Goal: Task Accomplishment & Management: Manage account settings

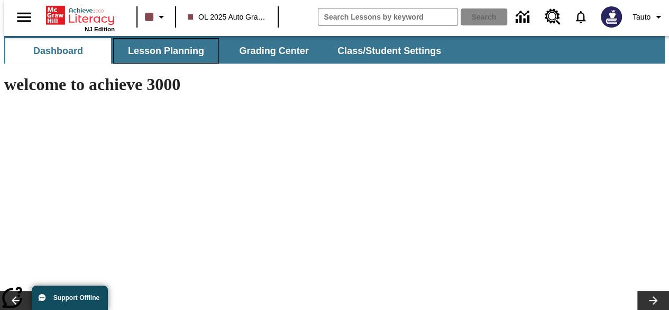
click at [190, 45] on span "Lesson Planning" at bounding box center [166, 51] width 76 height 12
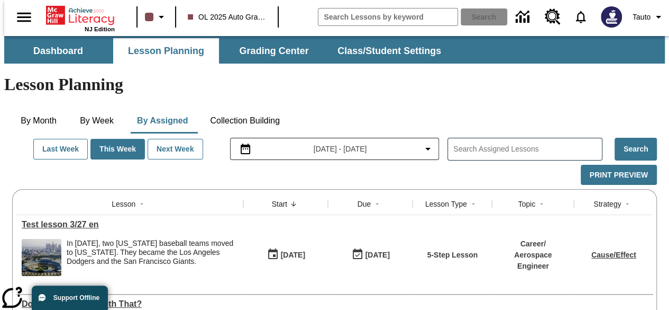
click at [257, 14] on span "OL 2025 Auto Grade 12" at bounding box center [227, 17] width 78 height 11
click at [241, 13] on span "OL 2025 Auto Grade 12" at bounding box center [227, 17] width 78 height 11
click at [640, 13] on span "Tauto" at bounding box center [642, 17] width 18 height 11
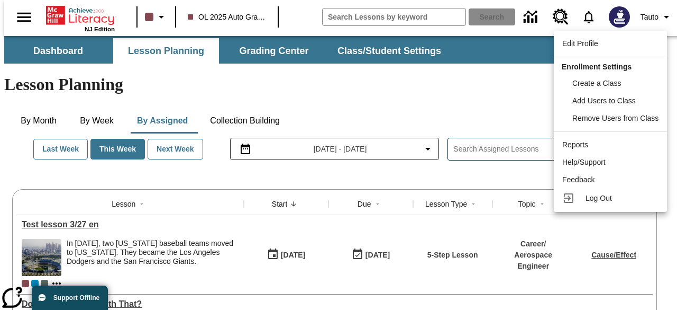
click at [105, 76] on div at bounding box center [338, 155] width 677 height 310
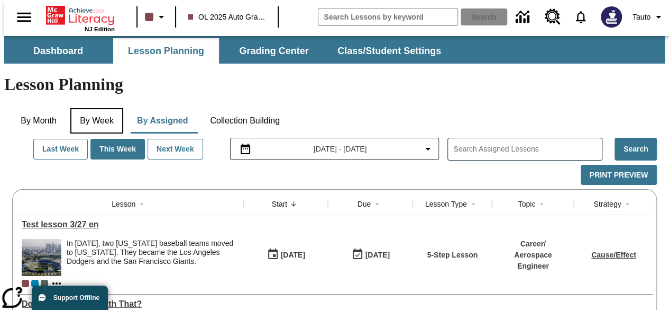
click at [105, 108] on button "By Week" at bounding box center [96, 120] width 53 height 25
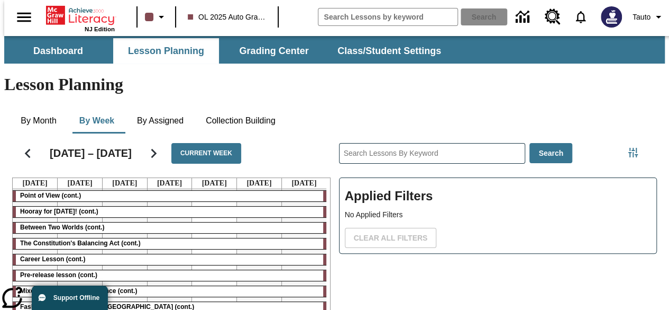
click at [243, 18] on span "OL 2025 Auto Grade 12" at bounding box center [227, 17] width 78 height 11
click at [660, 11] on button "Tauto" at bounding box center [649, 16] width 41 height 19
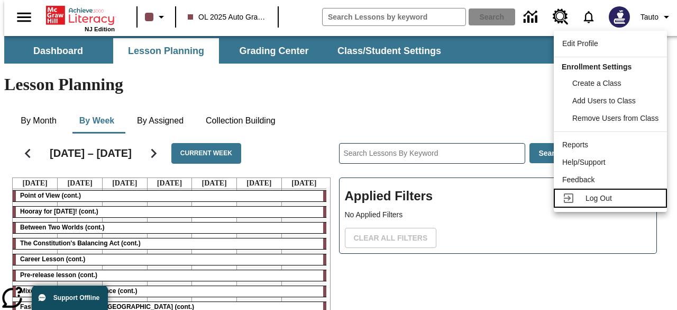
click at [586, 194] on span "Log Out" at bounding box center [599, 198] width 26 height 8
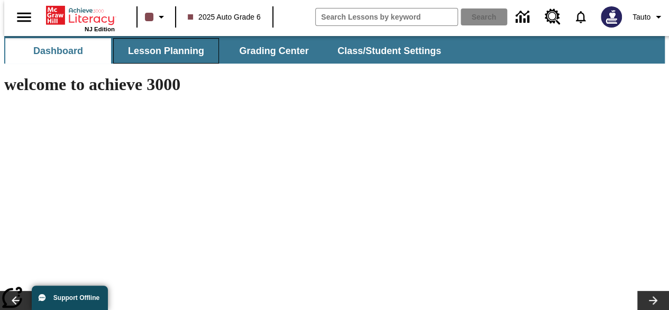
click at [193, 46] on span "Lesson Planning" at bounding box center [166, 51] width 76 height 12
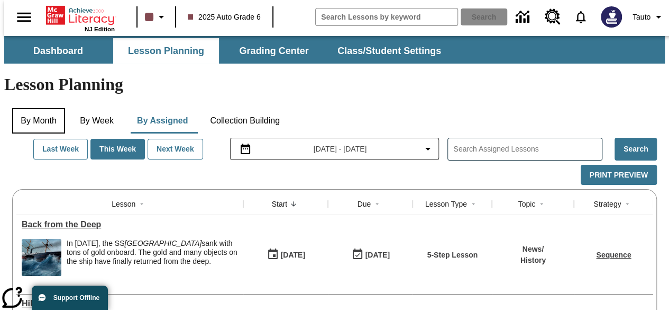
click at [35, 108] on button "By Month" at bounding box center [38, 120] width 53 height 25
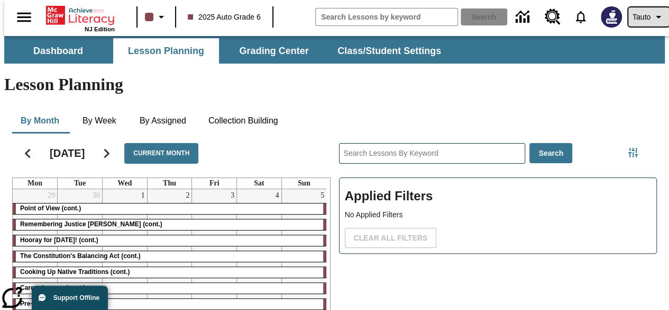
click at [652, 14] on icon "Profile/Settings" at bounding box center [658, 17] width 13 height 13
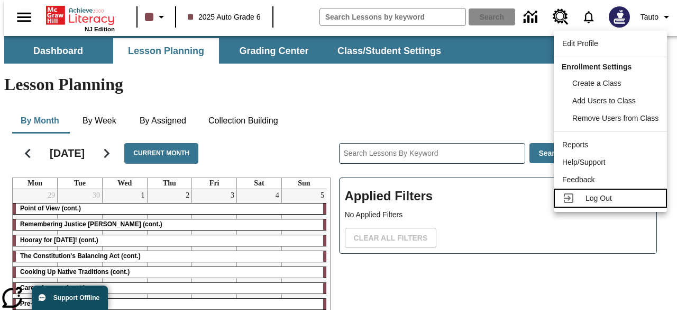
click at [608, 203] on div "Log Out" at bounding box center [622, 198] width 73 height 11
